Goal: Transaction & Acquisition: Purchase product/service

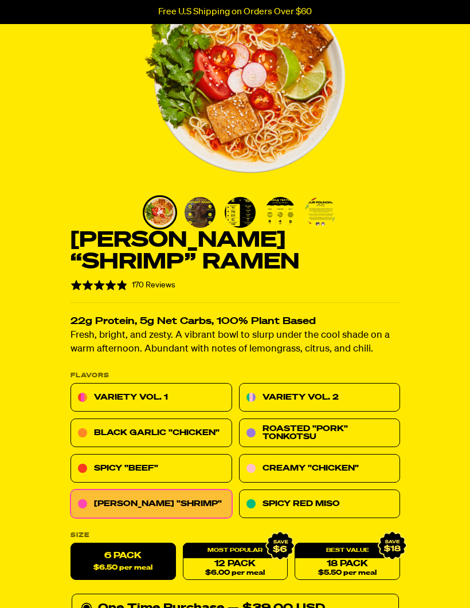
scroll to position [113, 0]
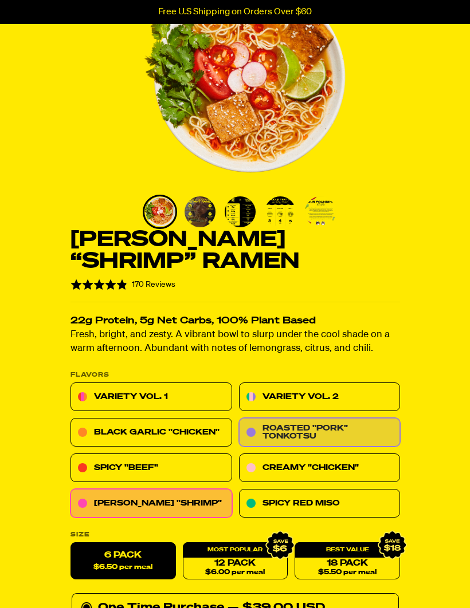
click at [286, 430] on link "Roasted "Pork" Tonkotsu" at bounding box center [319, 433] width 162 height 29
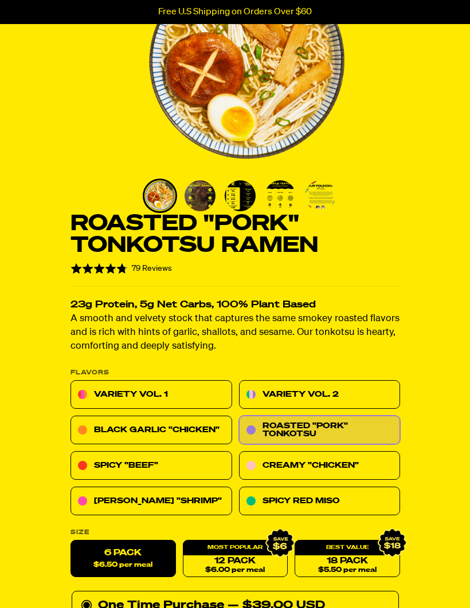
scroll to position [129, 0]
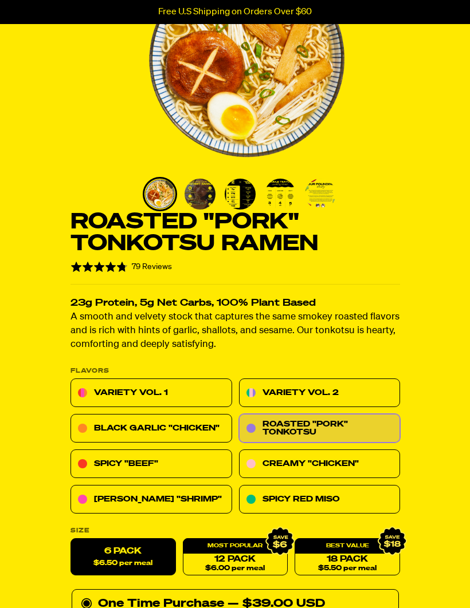
scroll to position [132, 0]
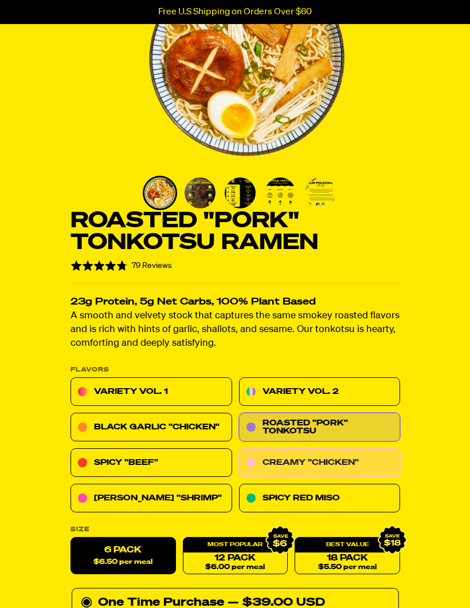
click at [317, 459] on link "Creamy "Chicken"" at bounding box center [319, 463] width 162 height 29
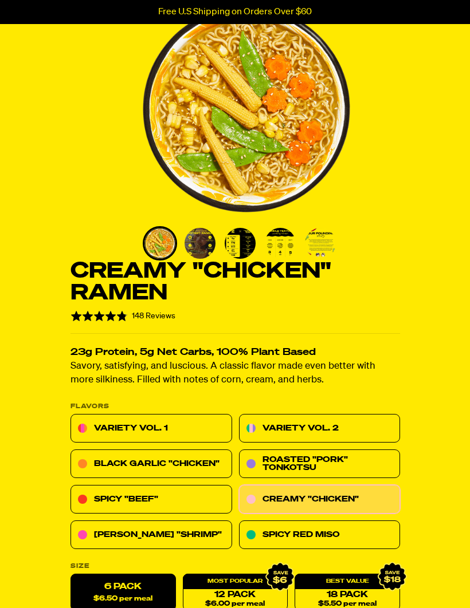
scroll to position [85, 0]
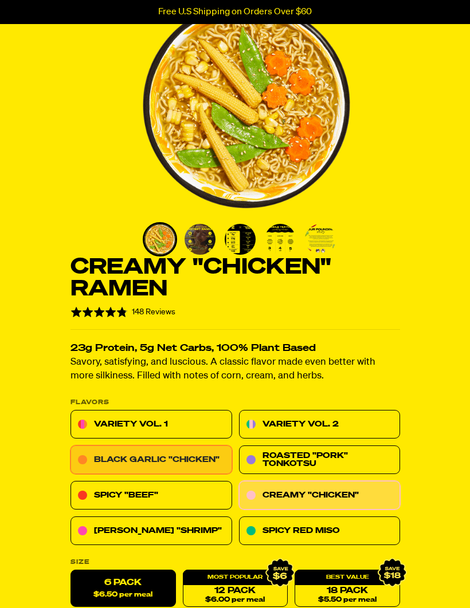
click at [194, 459] on link "Black Garlic "Chicken"" at bounding box center [151, 460] width 162 height 29
